Goal: Information Seeking & Learning: Learn about a topic

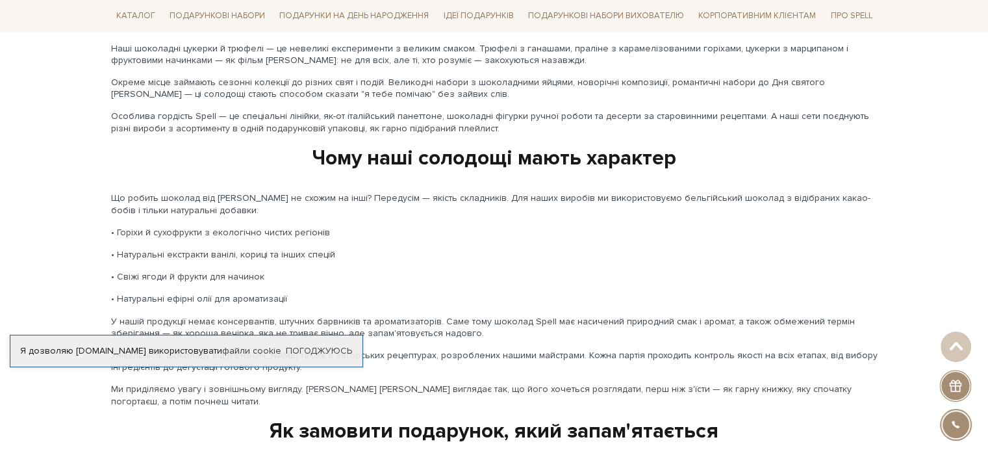
scroll to position [1688, 0]
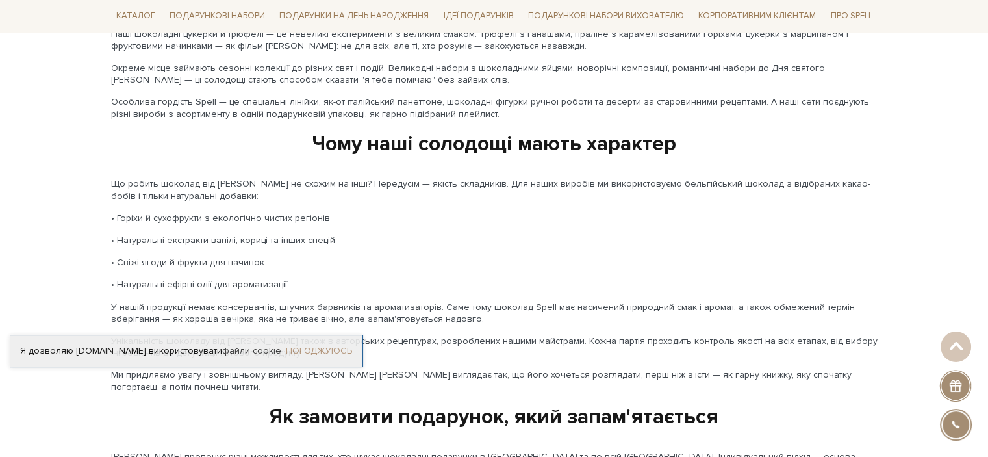
click at [314, 351] on link "Погоджуюсь" at bounding box center [319, 351] width 66 height 12
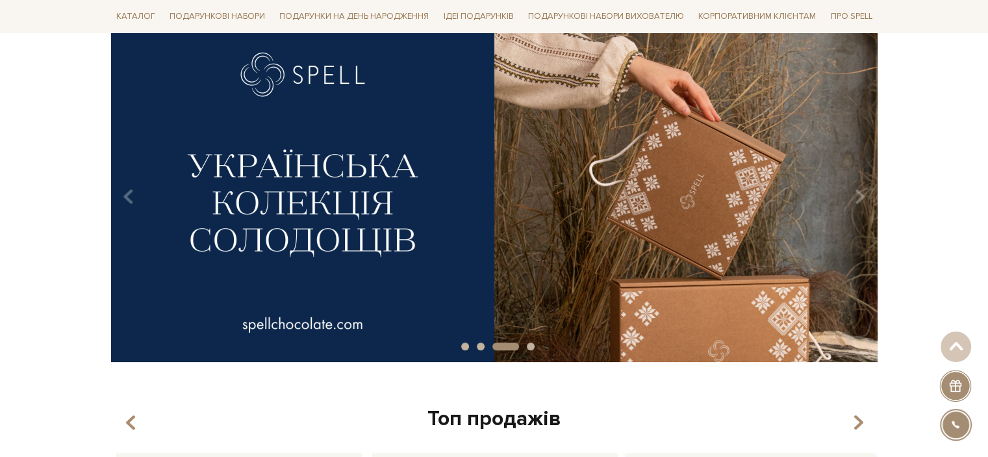
scroll to position [0, 0]
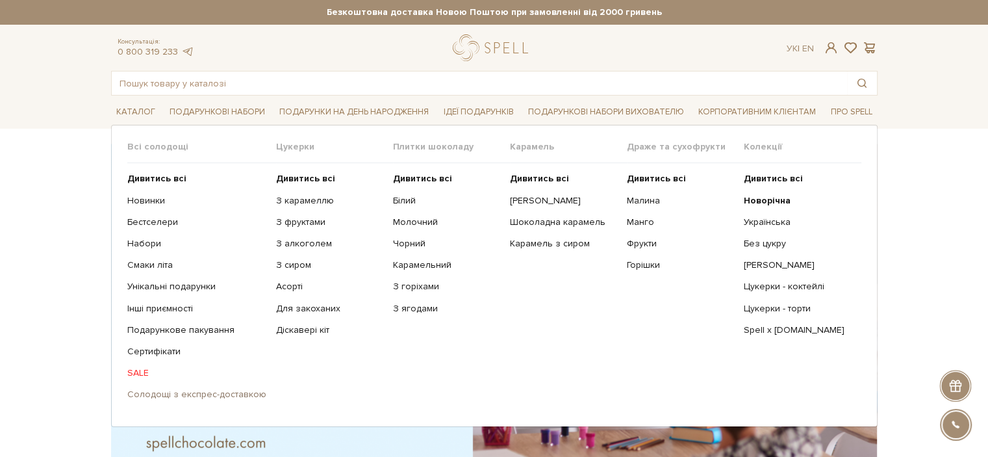
click at [210, 392] on link "Солодощі з експрес-доставкою" at bounding box center [196, 394] width 139 height 12
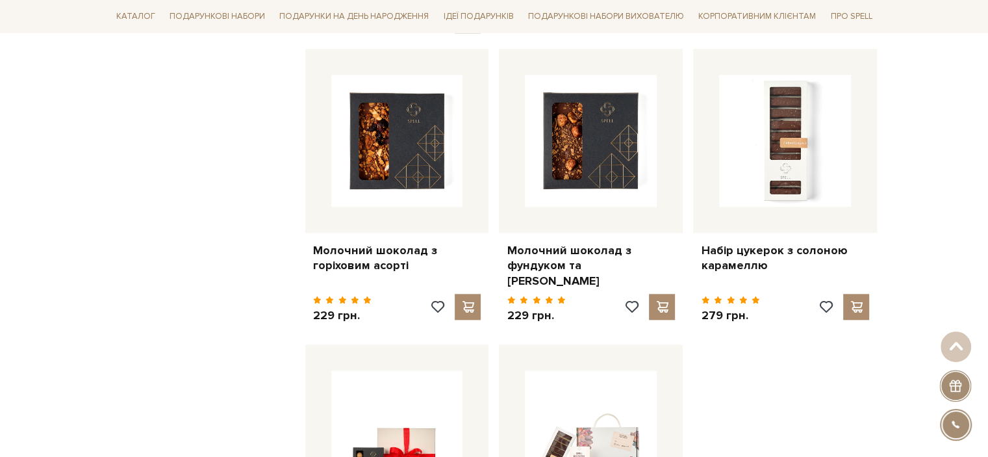
scroll to position [1364, 0]
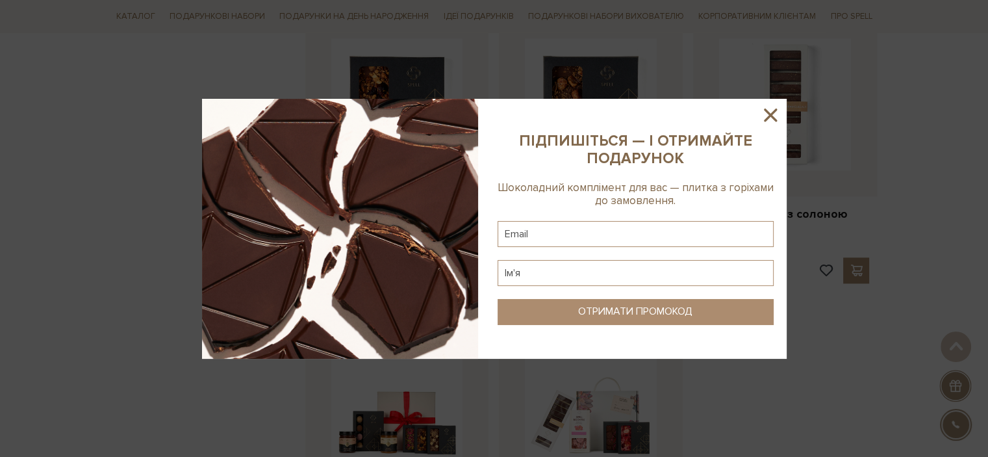
click at [769, 114] on icon at bounding box center [770, 114] width 13 height 13
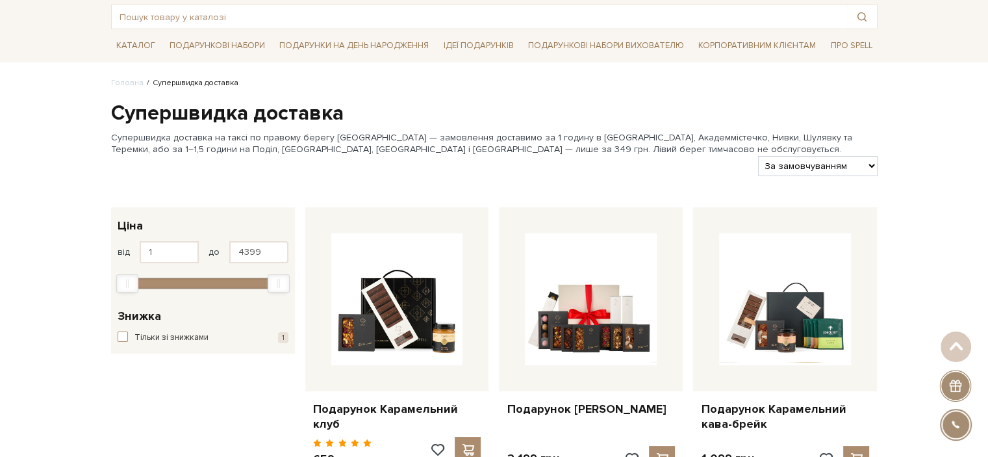
scroll to position [0, 0]
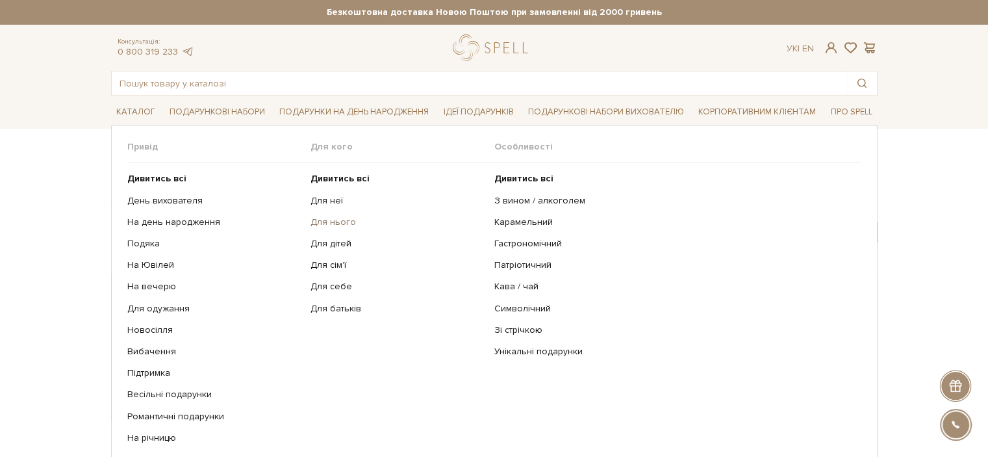
click at [345, 223] on link "Для нього" at bounding box center [397, 222] width 174 height 12
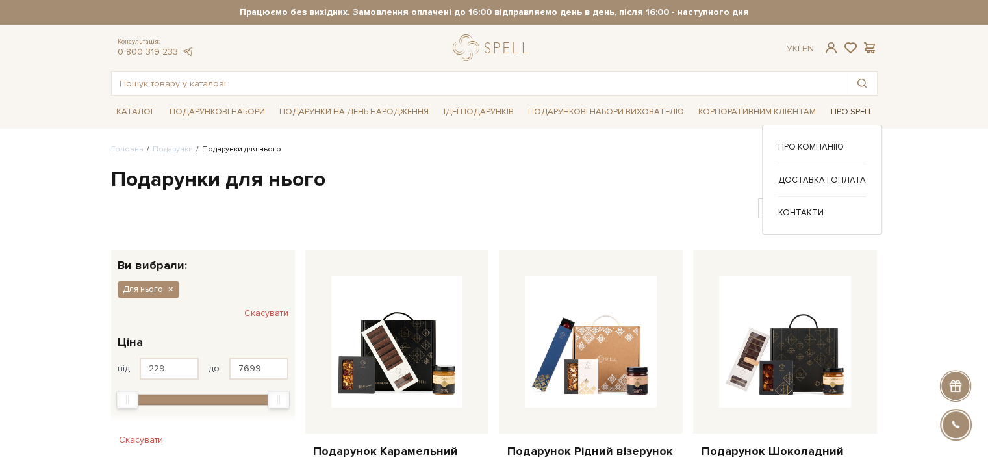
click at [831, 112] on link "Про Spell" at bounding box center [851, 112] width 52 height 20
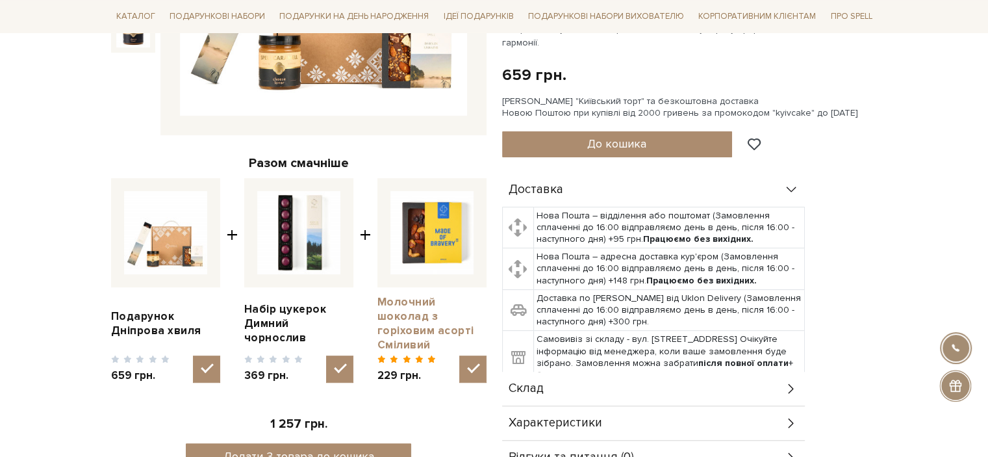
scroll to position [584, 0]
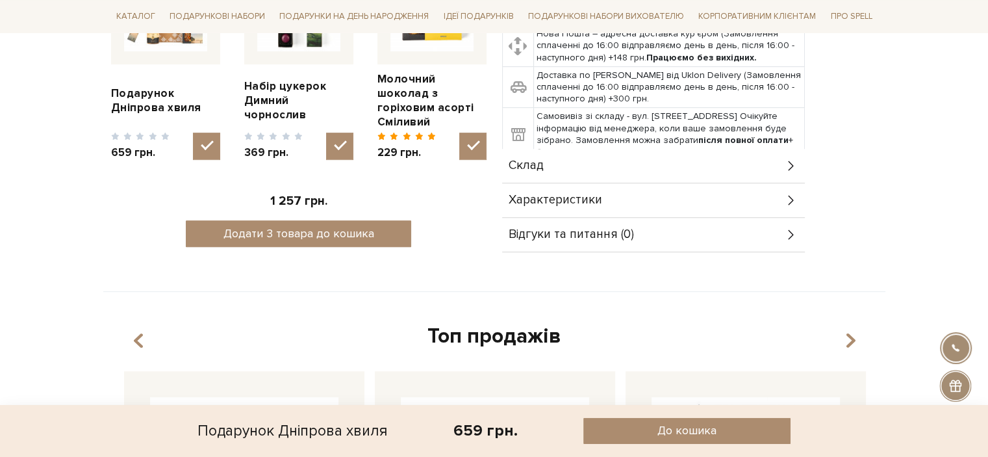
click at [788, 191] on div "Характеристики" at bounding box center [653, 200] width 303 height 34
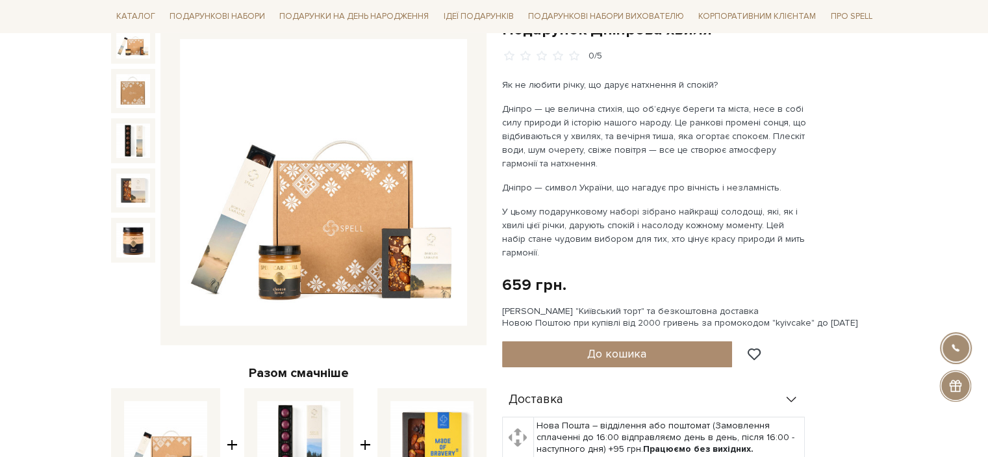
scroll to position [130, 0]
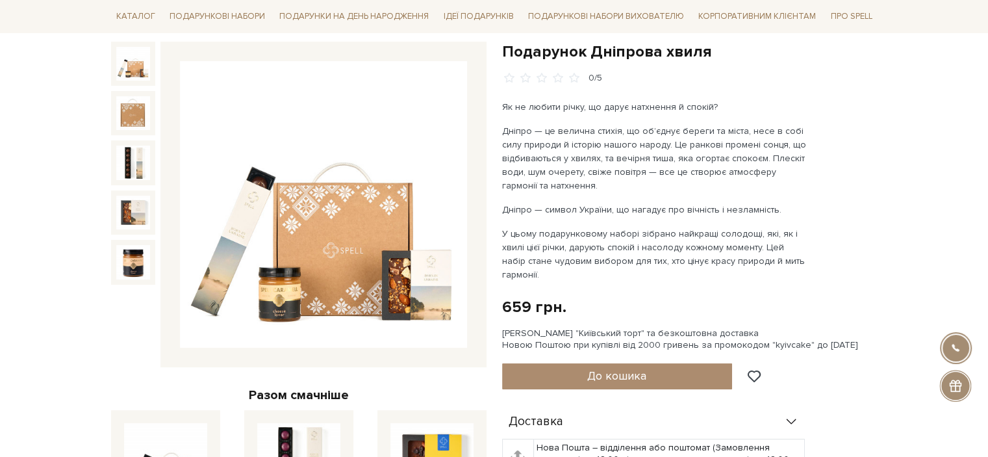
click at [132, 78] on img at bounding box center [133, 64] width 34 height 34
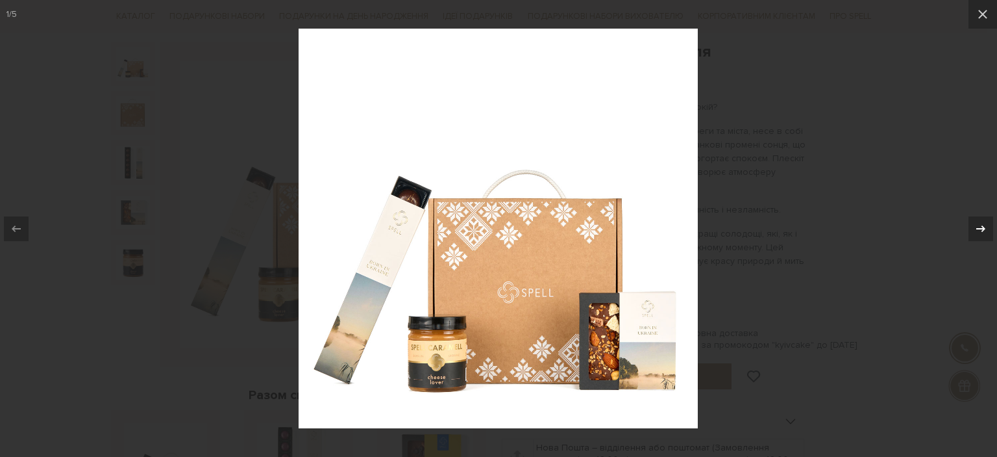
click at [984, 232] on icon at bounding box center [981, 229] width 16 height 16
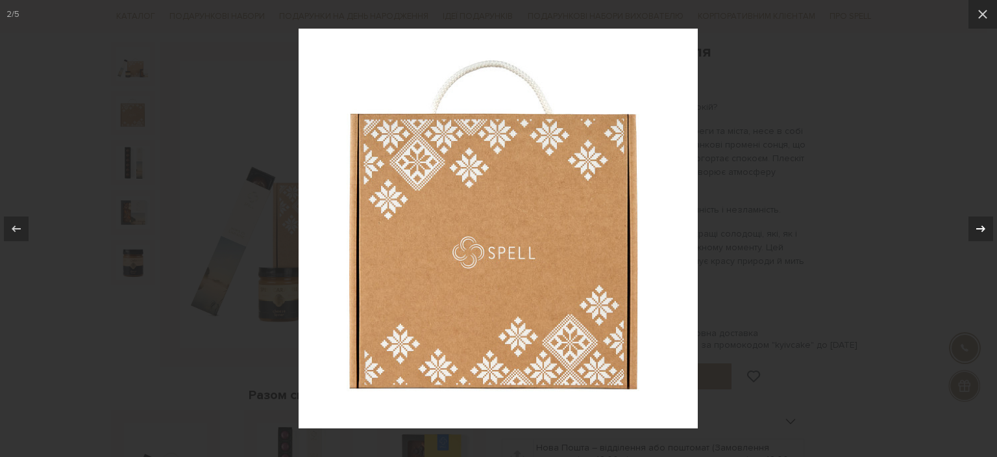
click at [984, 232] on icon at bounding box center [981, 229] width 16 height 16
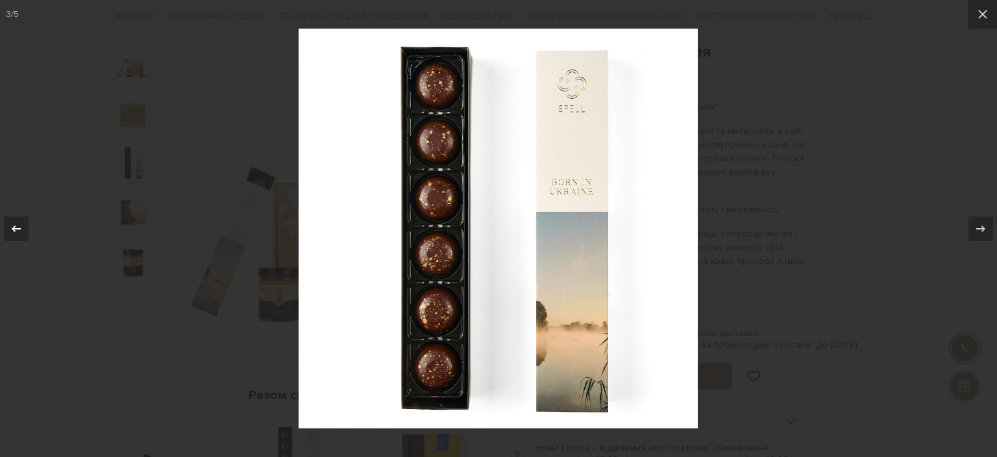
click at [14, 229] on icon at bounding box center [16, 228] width 9 height 6
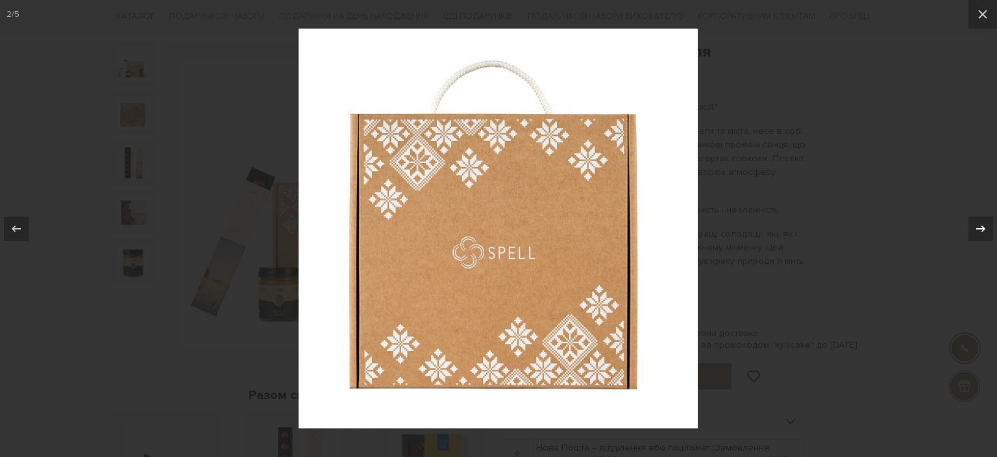
click at [980, 225] on icon at bounding box center [981, 229] width 16 height 16
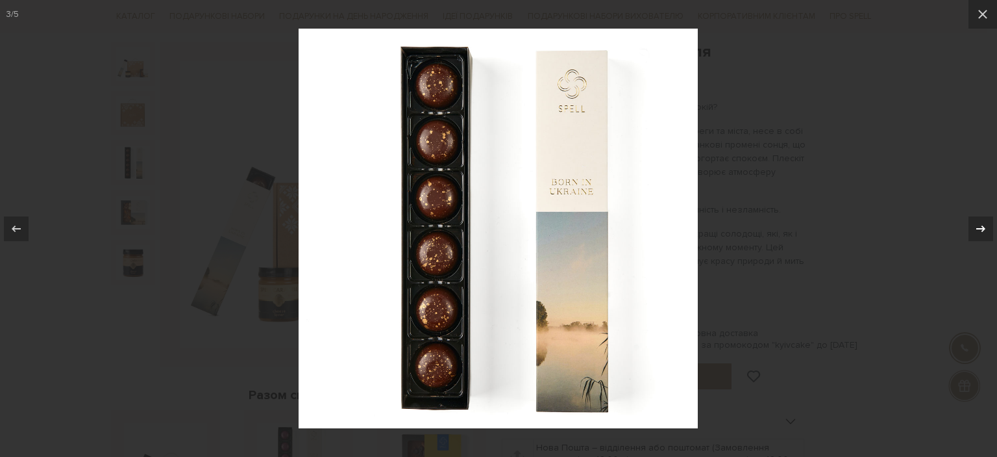
click at [979, 221] on icon at bounding box center [981, 229] width 16 height 16
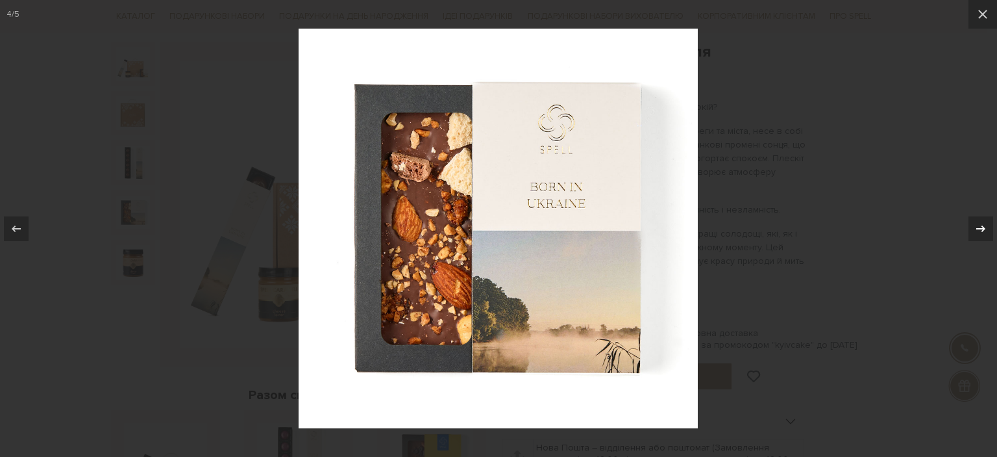
click at [978, 221] on icon at bounding box center [981, 229] width 16 height 16
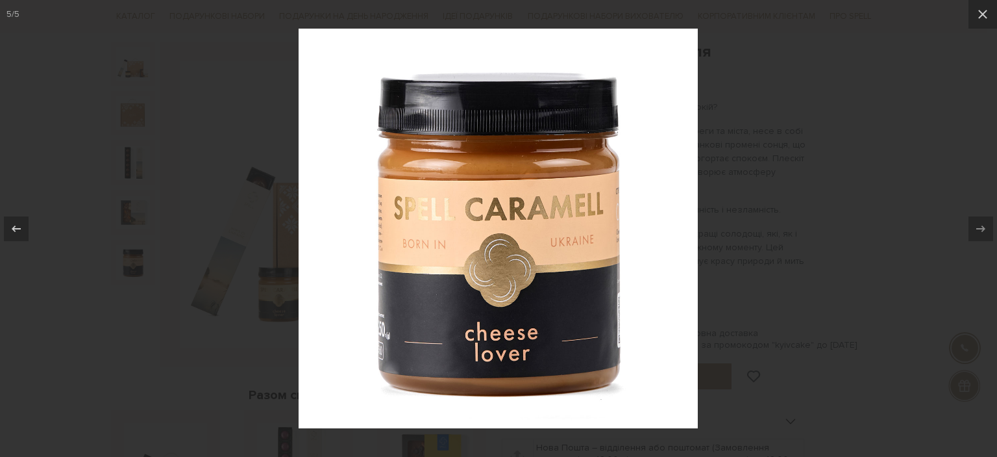
click at [871, 246] on div at bounding box center [498, 228] width 997 height 457
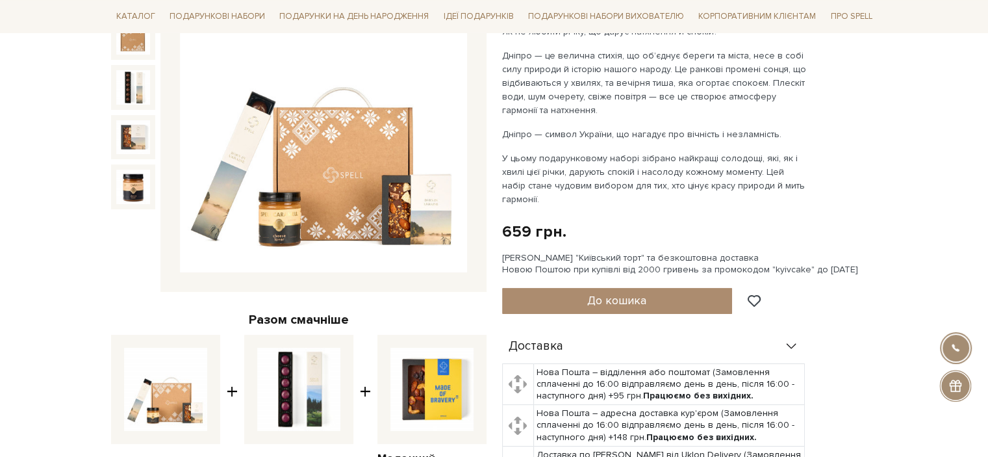
scroll to position [325, 0]
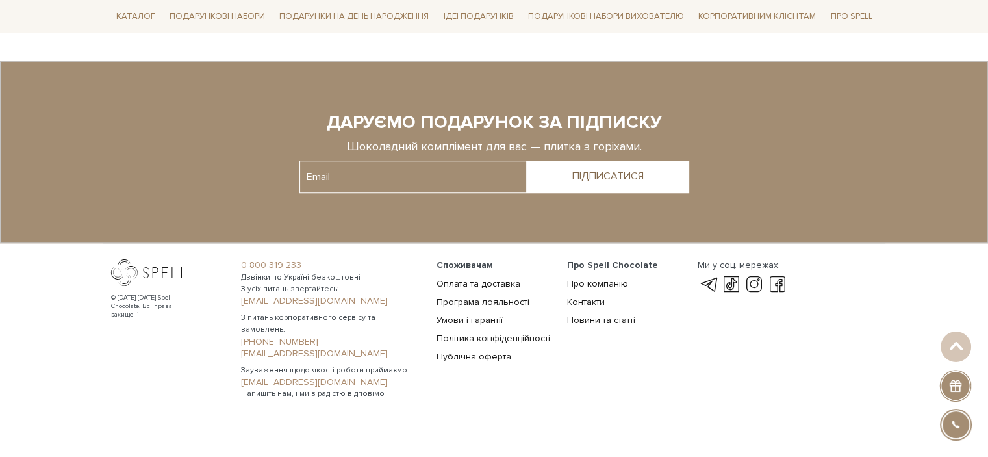
scroll to position [1062, 0]
